Goal: Task Accomplishment & Management: Complete application form

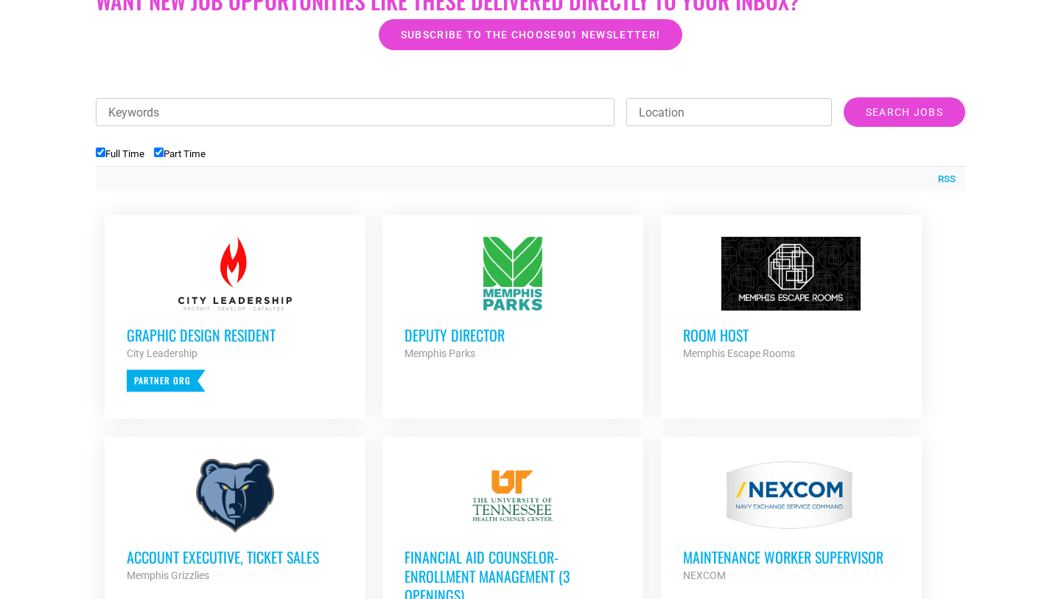
scroll to position [464, 0]
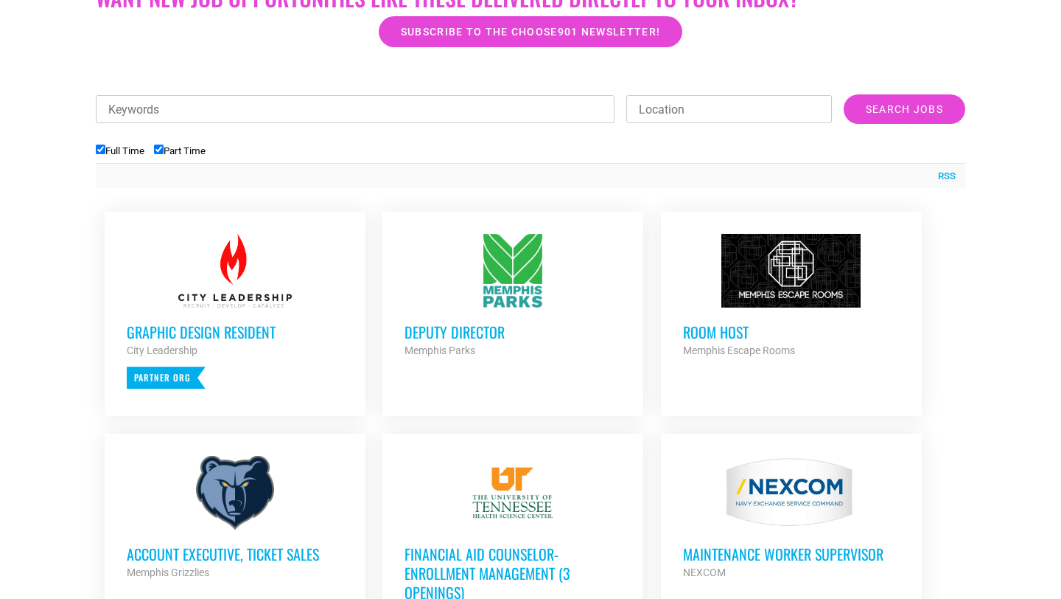
click at [405, 111] on input "Keywords" at bounding box center [355, 109] width 519 height 28
click at [164, 148] on input "Part Time" at bounding box center [159, 149] width 10 height 10
checkbox input "false"
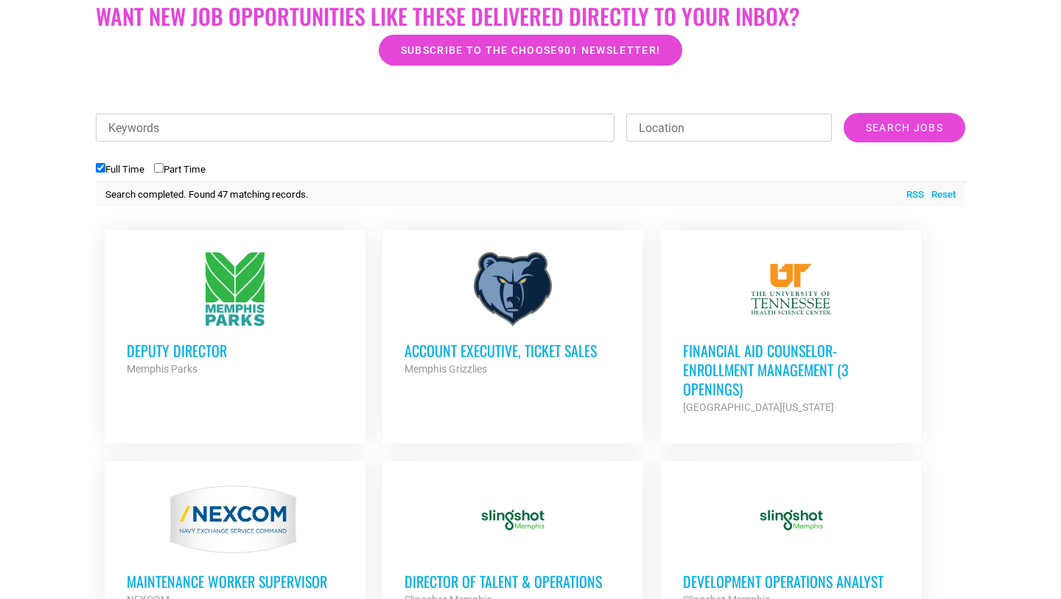
scroll to position [460, 0]
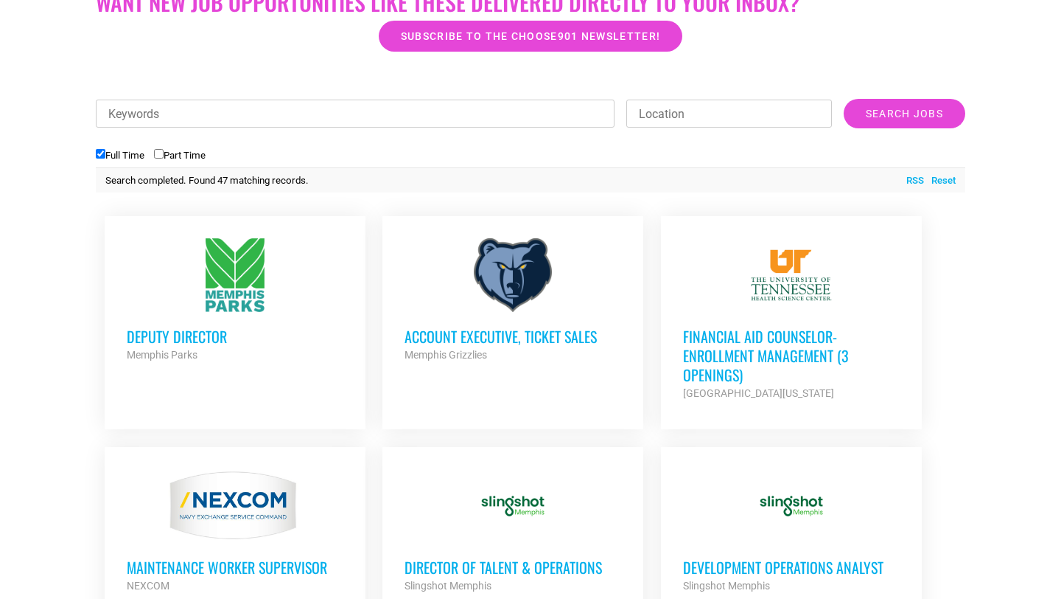
click at [244, 266] on div at bounding box center [235, 275] width 217 height 74
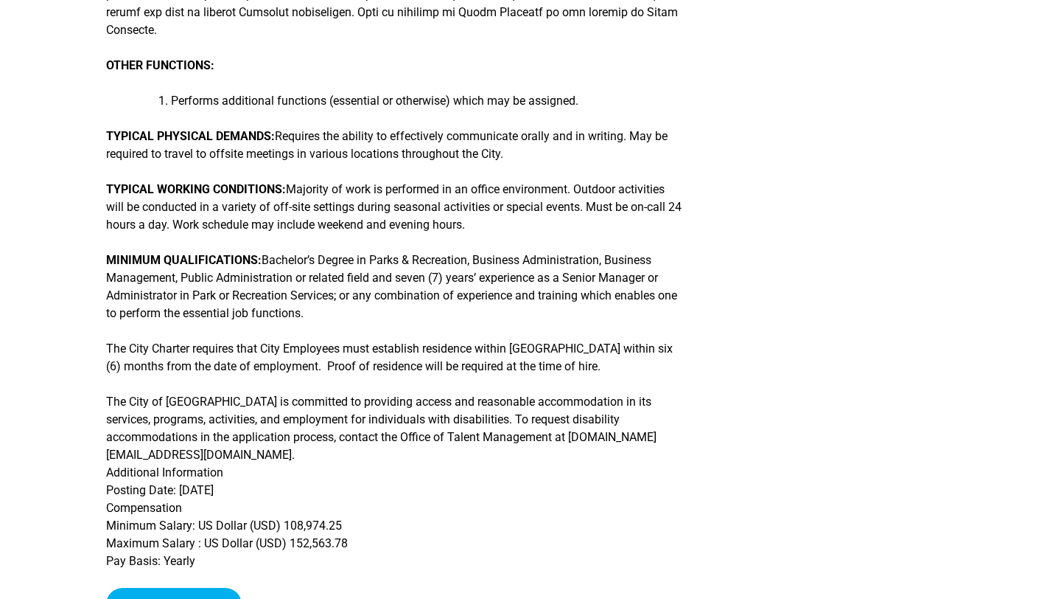
scroll to position [486, 0]
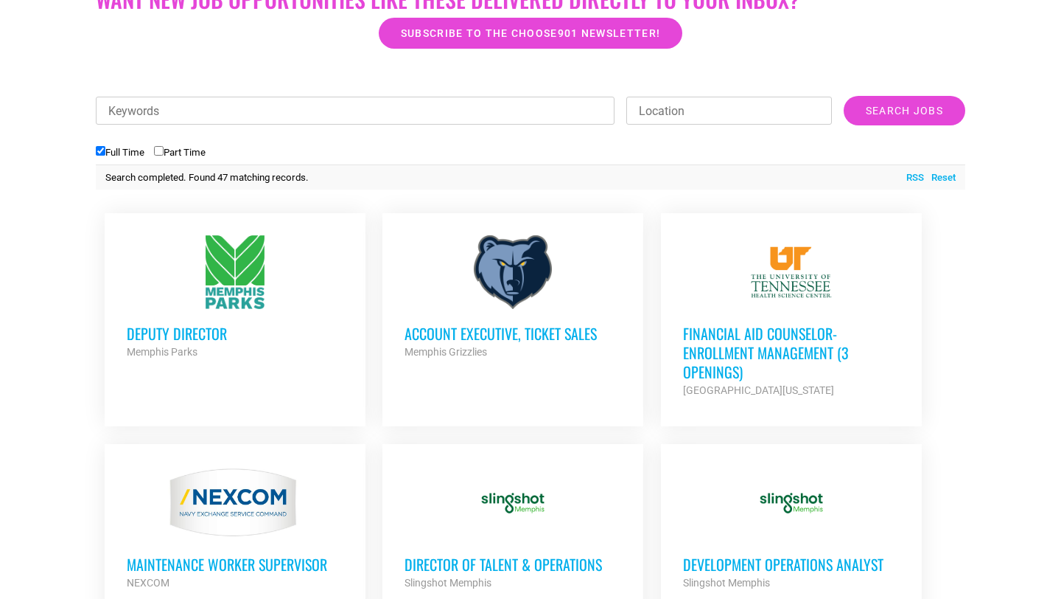
click at [435, 332] on h3 "Account Executive, Ticket Sales" at bounding box center [513, 333] width 217 height 19
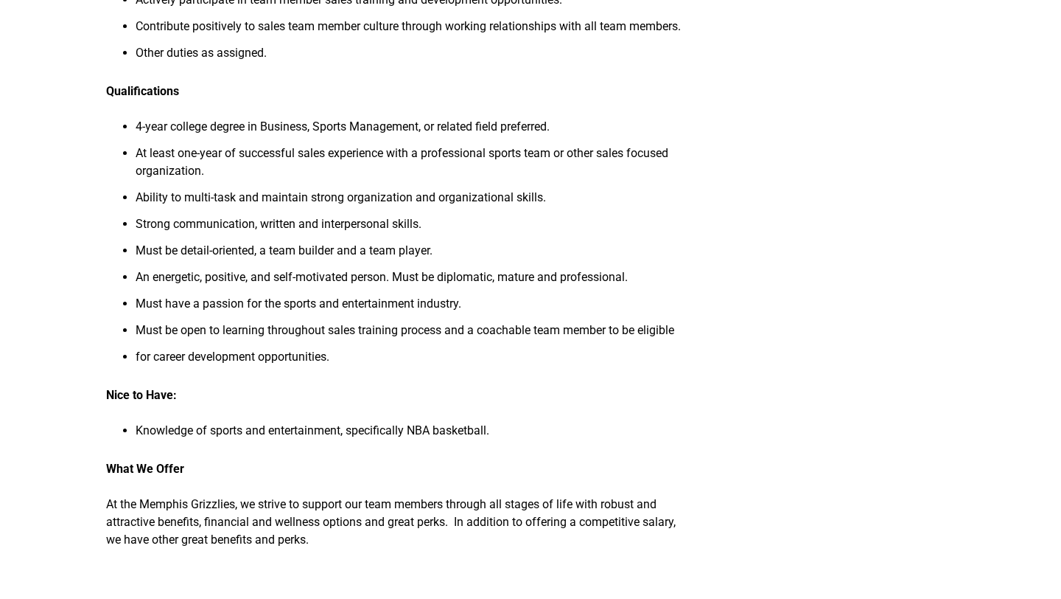
scroll to position [658, 0]
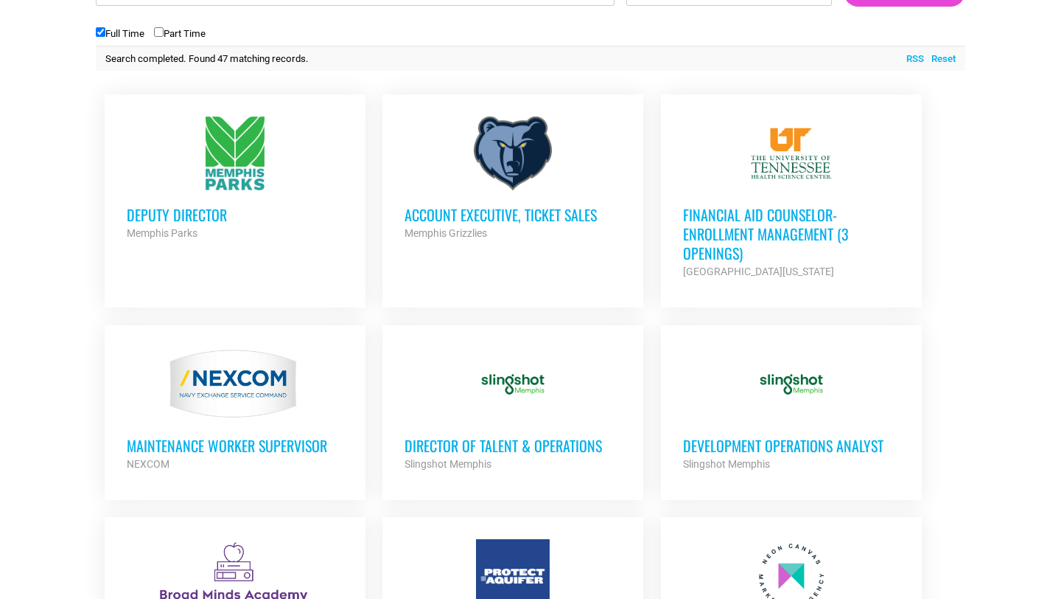
scroll to position [587, 0]
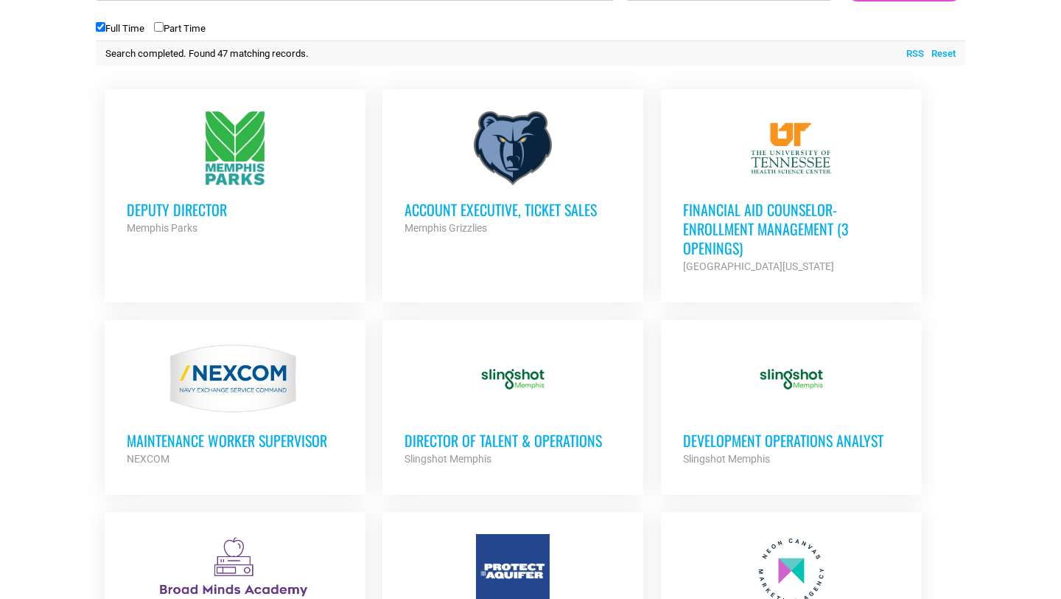
click at [735, 222] on h3 "Financial Aid Counselor-Enrollment Management (3 Openings)" at bounding box center [791, 228] width 217 height 57
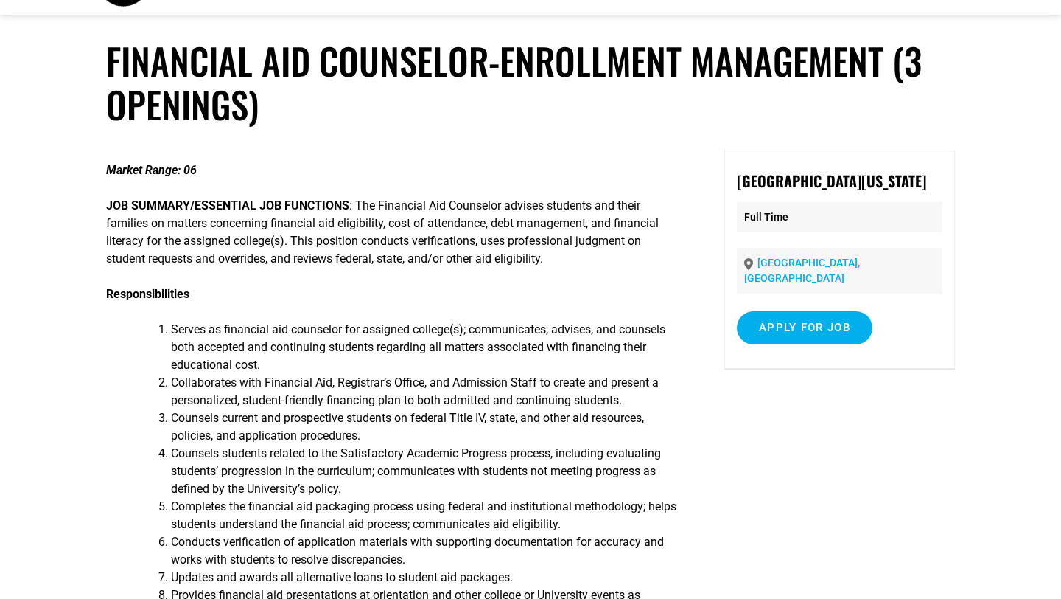
scroll to position [55, 0]
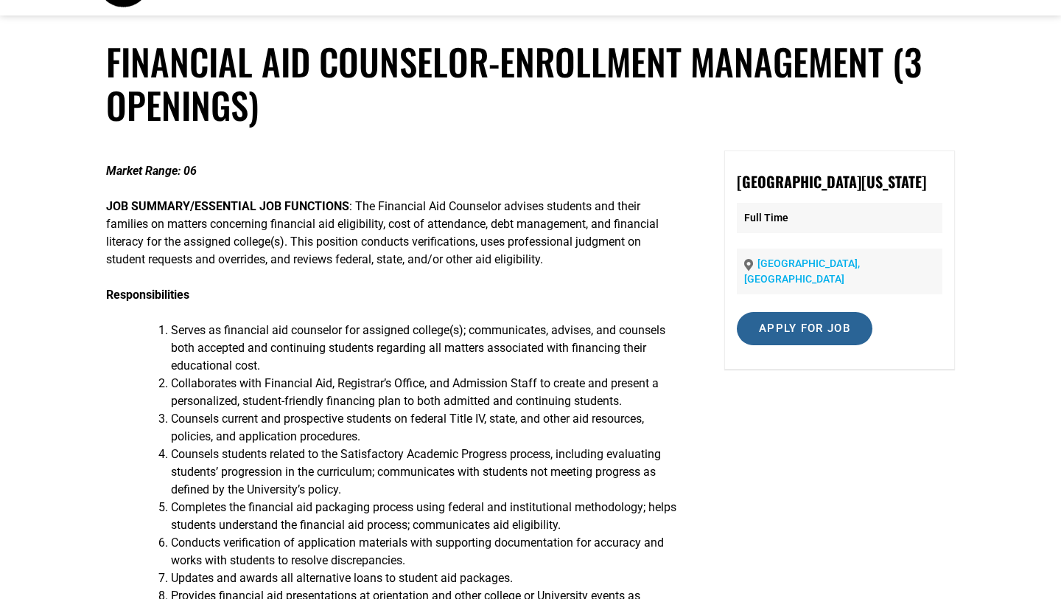
click at [801, 335] on input "Apply for job" at bounding box center [805, 328] width 136 height 33
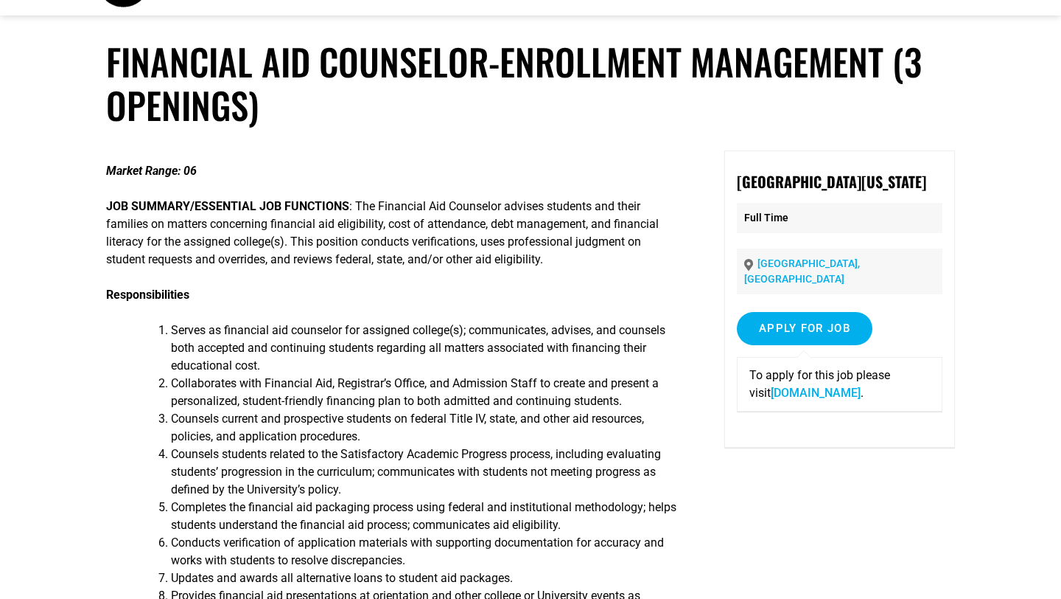
click at [789, 400] on link "[DOMAIN_NAME]" at bounding box center [816, 393] width 90 height 14
